Goal: Find specific fact: Find specific fact

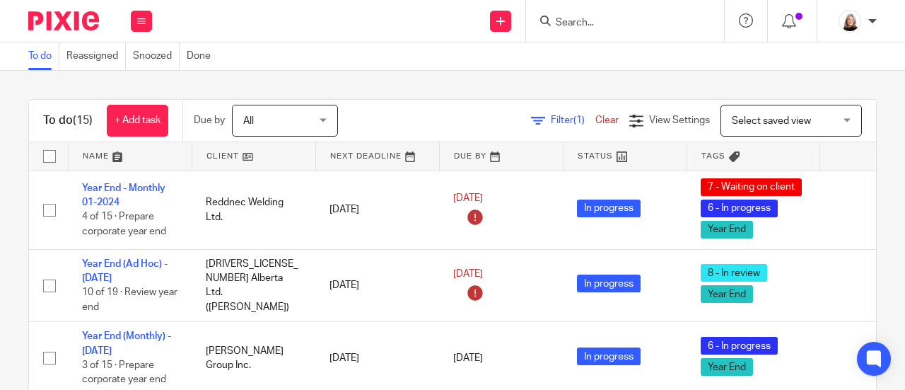
click at [573, 21] on input "Search" at bounding box center [617, 23] width 127 height 13
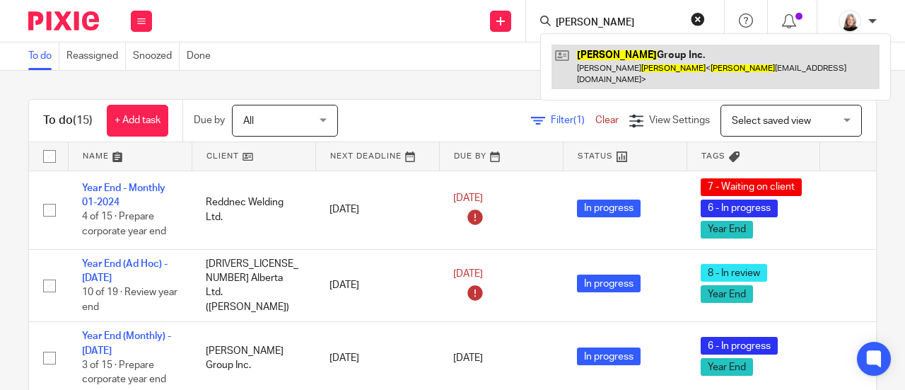
type input "[PERSON_NAME]"
click at [626, 65] on link at bounding box center [716, 67] width 328 height 44
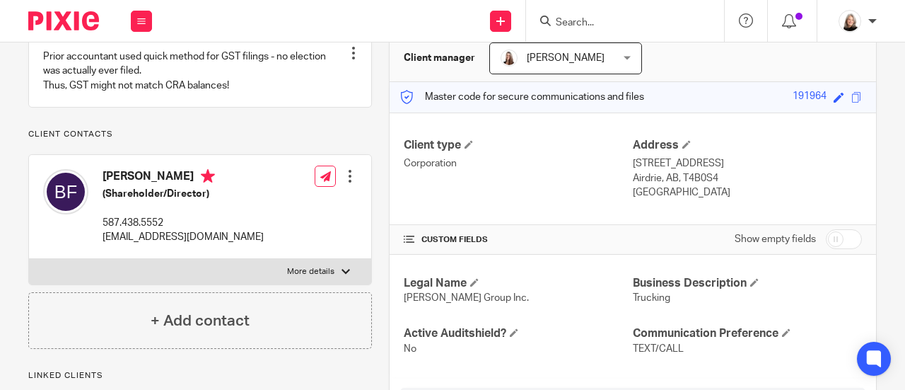
scroll to position [141, 0]
click at [325, 284] on label "More details" at bounding box center [200, 271] width 342 height 25
click at [29, 259] on input "More details" at bounding box center [28, 258] width 1 height 1
checkbox input "true"
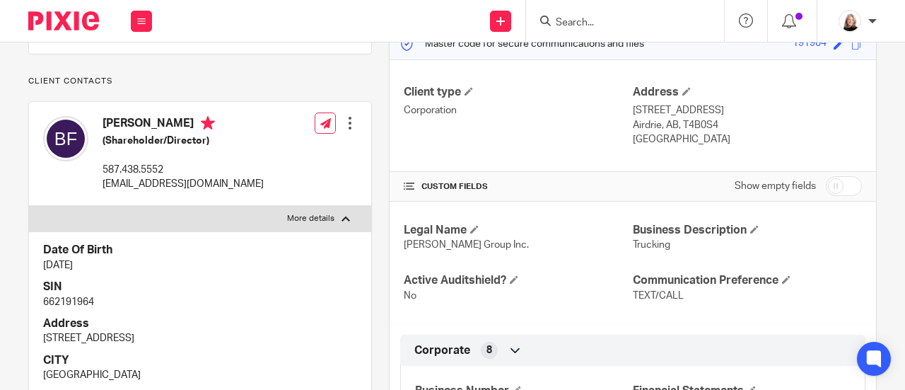
scroll to position [354, 0]
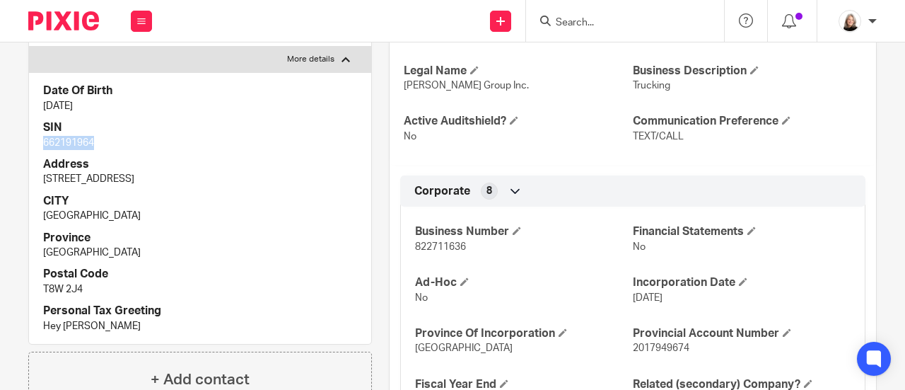
drag, startPoint x: 42, startPoint y: 159, endPoint x: 95, endPoint y: 158, distance: 53.0
click at [95, 158] on div "Date Of Birth [DATE] SIN 662191964 Address [STREET_ADDRESS] [GEOGRAPHIC_DATA] P…" at bounding box center [200, 208] width 342 height 272
copy p "662191964"
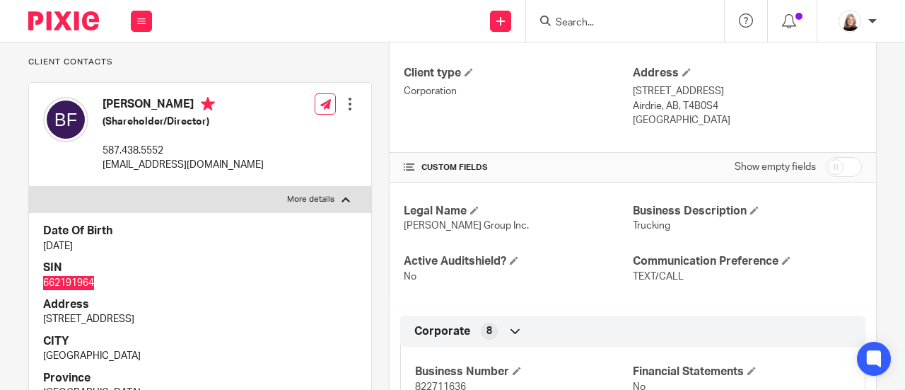
scroll to position [212, 0]
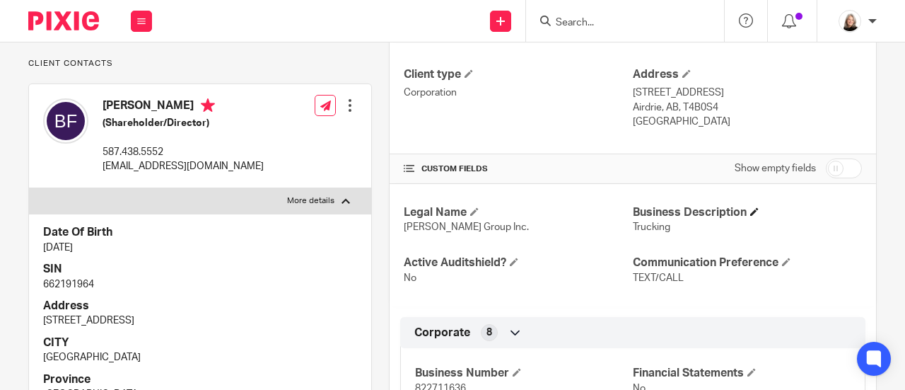
click at [813, 212] on h4 "Business Description" at bounding box center [747, 212] width 229 height 15
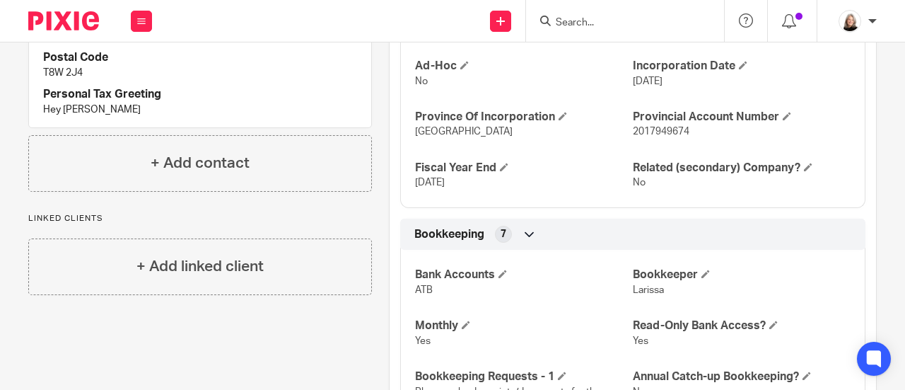
scroll to position [566, 0]
